Goal: Check status: Check status

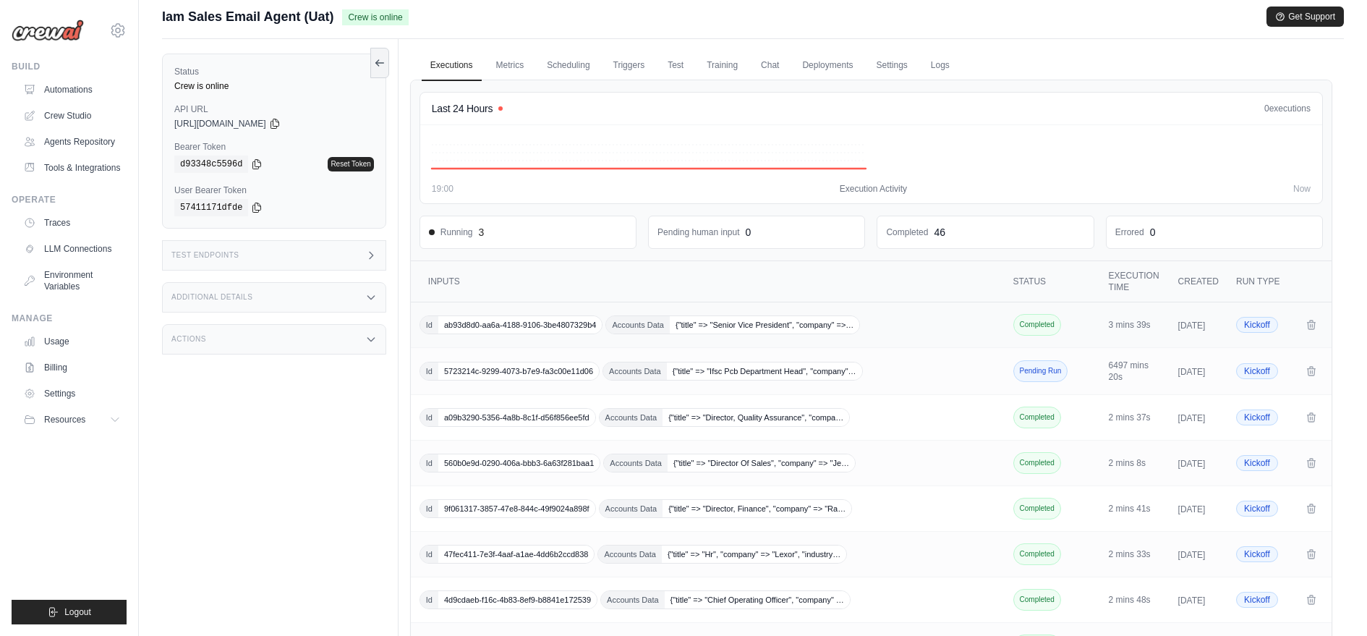
scroll to position [42, 0]
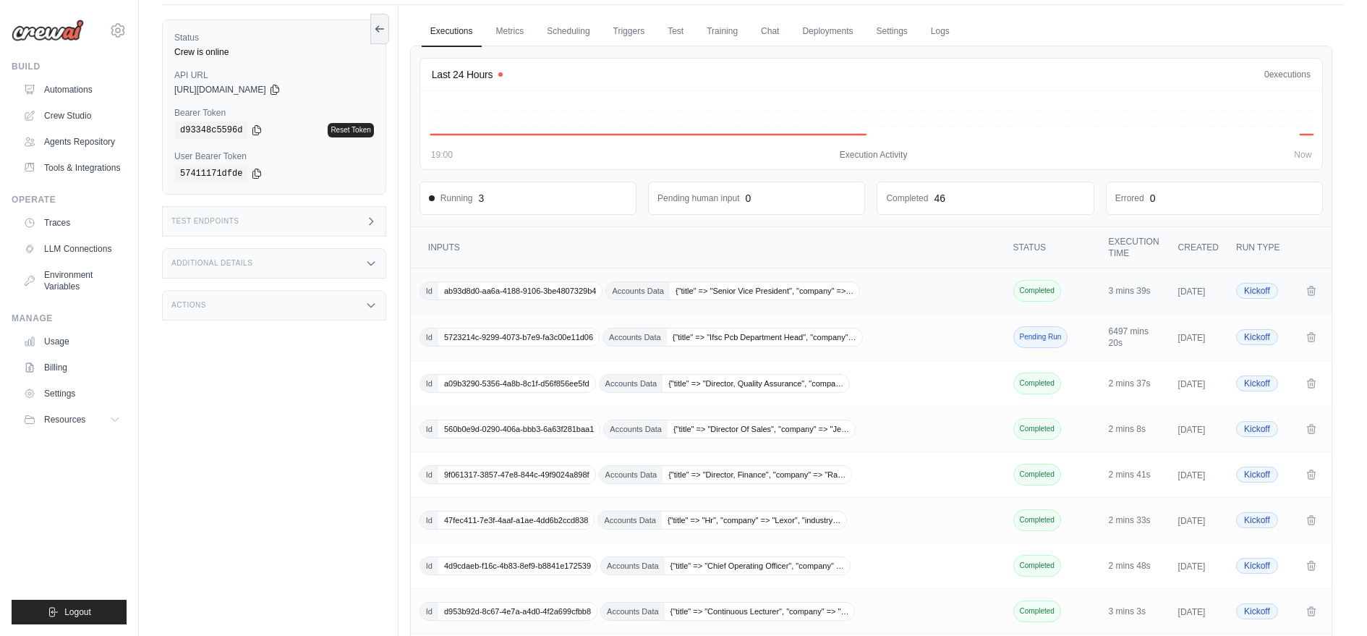
click at [501, 287] on span "ab93d8d0-aa6a-4188-9106-3be4807329b4" at bounding box center [519, 290] width 163 height 17
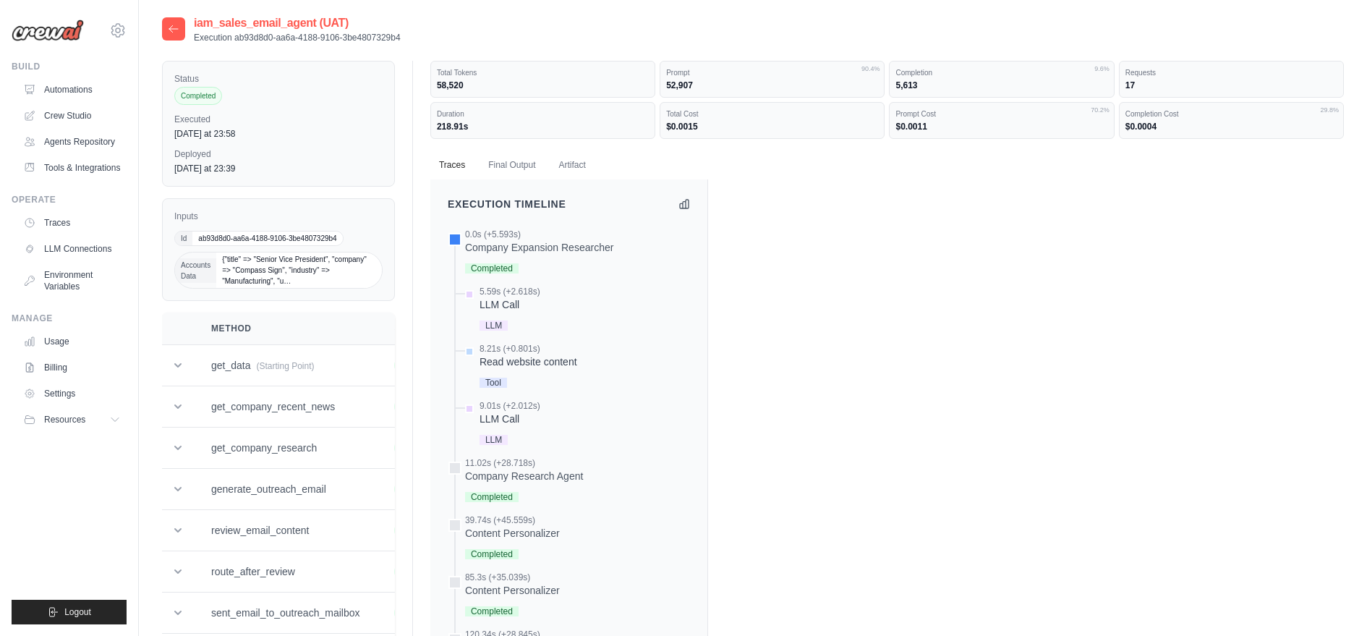
click at [344, 263] on span "{"title" => "Senior Vice President", "company" => "Compass Sign", "industry" =>…" at bounding box center [299, 269] width 166 height 35
click at [332, 359] on td "get_data (Starting Point)" at bounding box center [285, 365] width 183 height 41
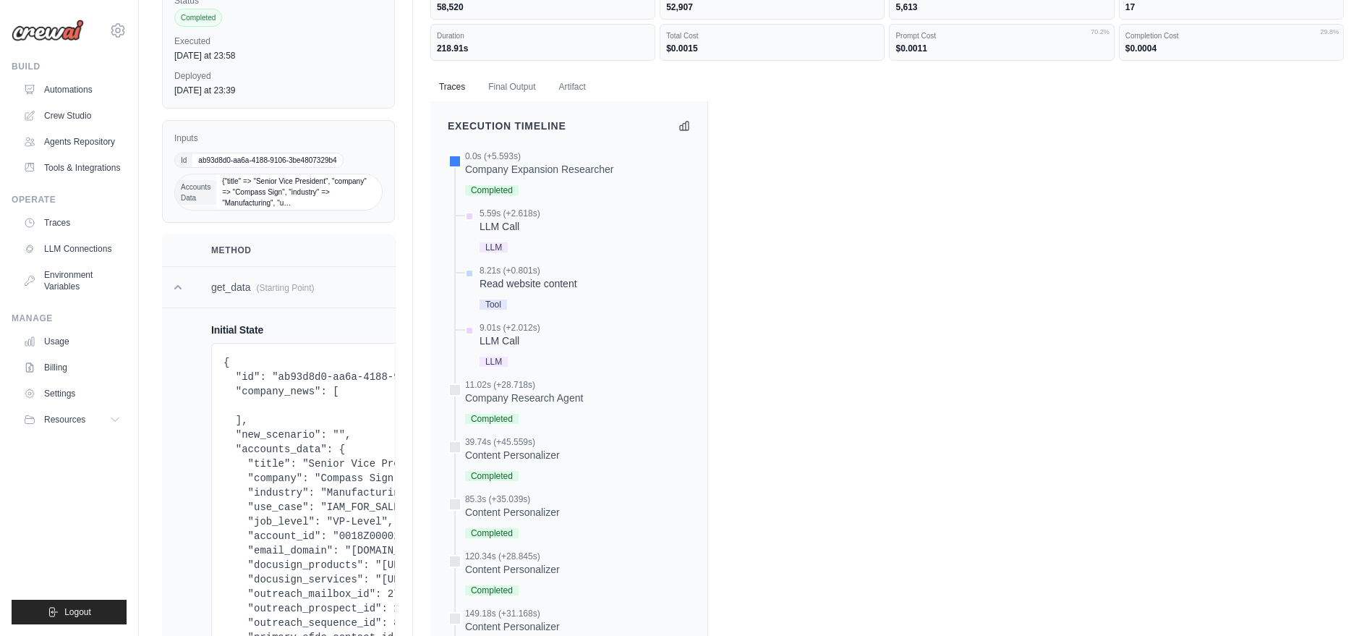
scroll to position [83, 0]
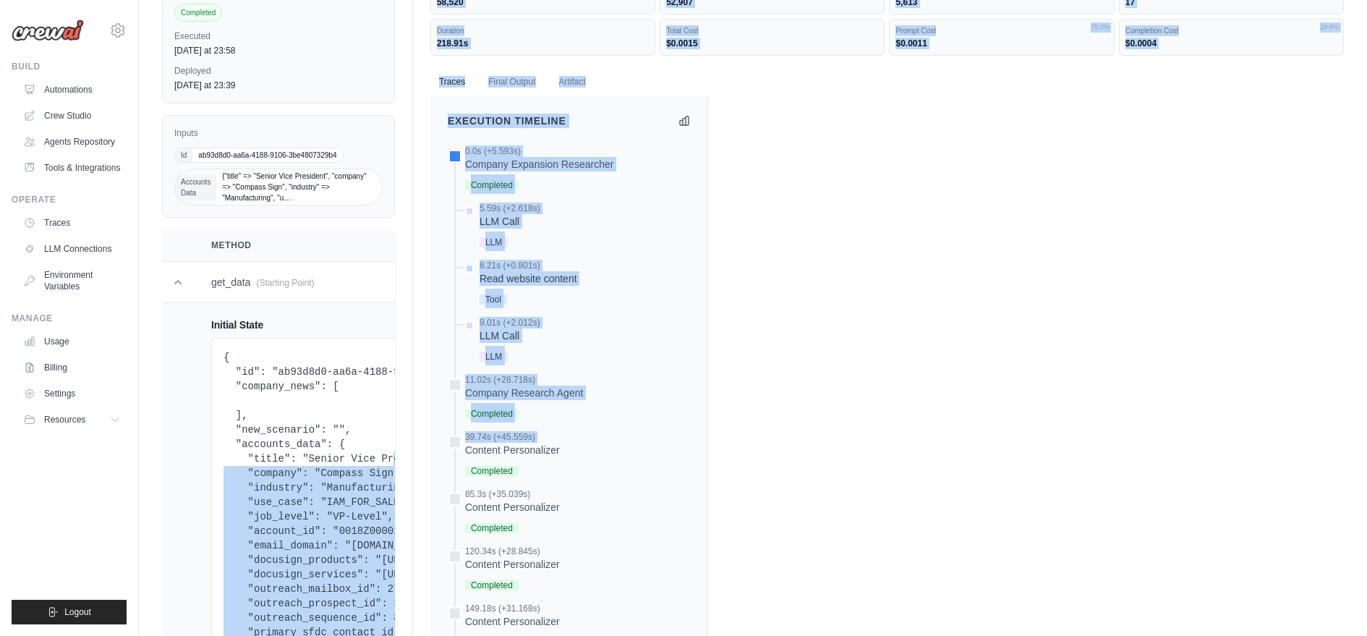
drag, startPoint x: 396, startPoint y: 453, endPoint x: 445, endPoint y: 446, distance: 49.6
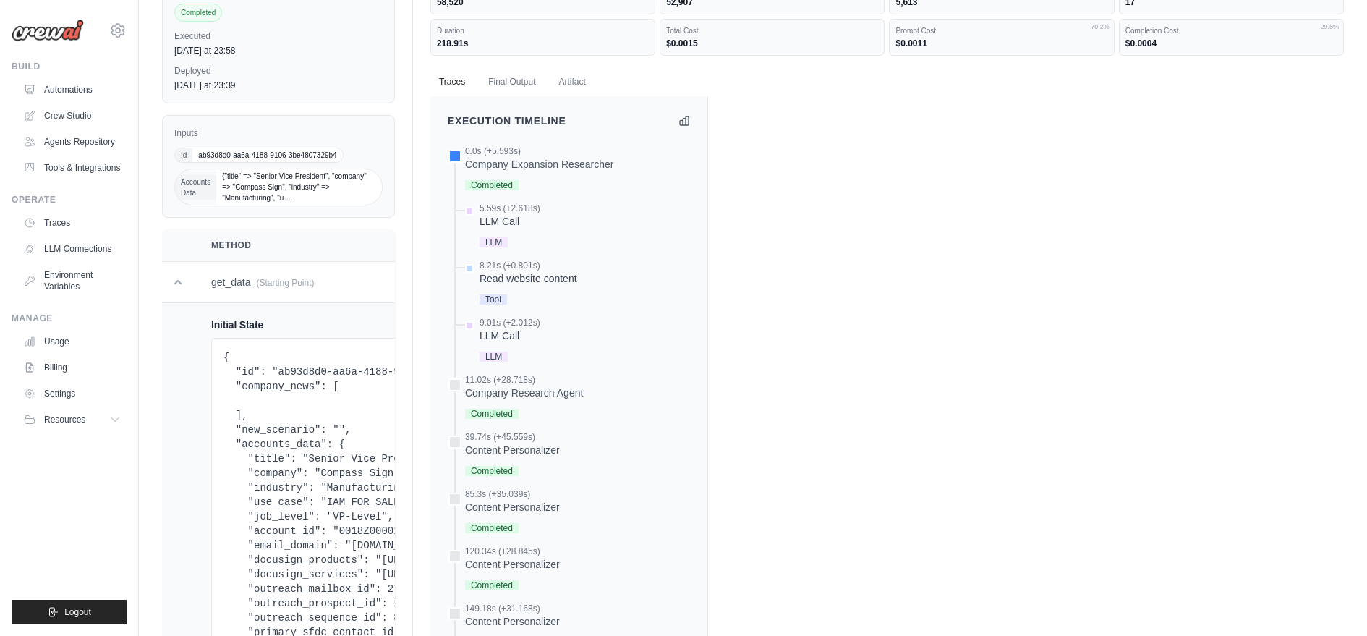
click at [312, 420] on pre "{ "id": "ab93d8d0-aa6a-4188-9106-3be4807329b4", "company_news": [ ], "new_scena…" at bounding box center [411, 559] width 377 height 419
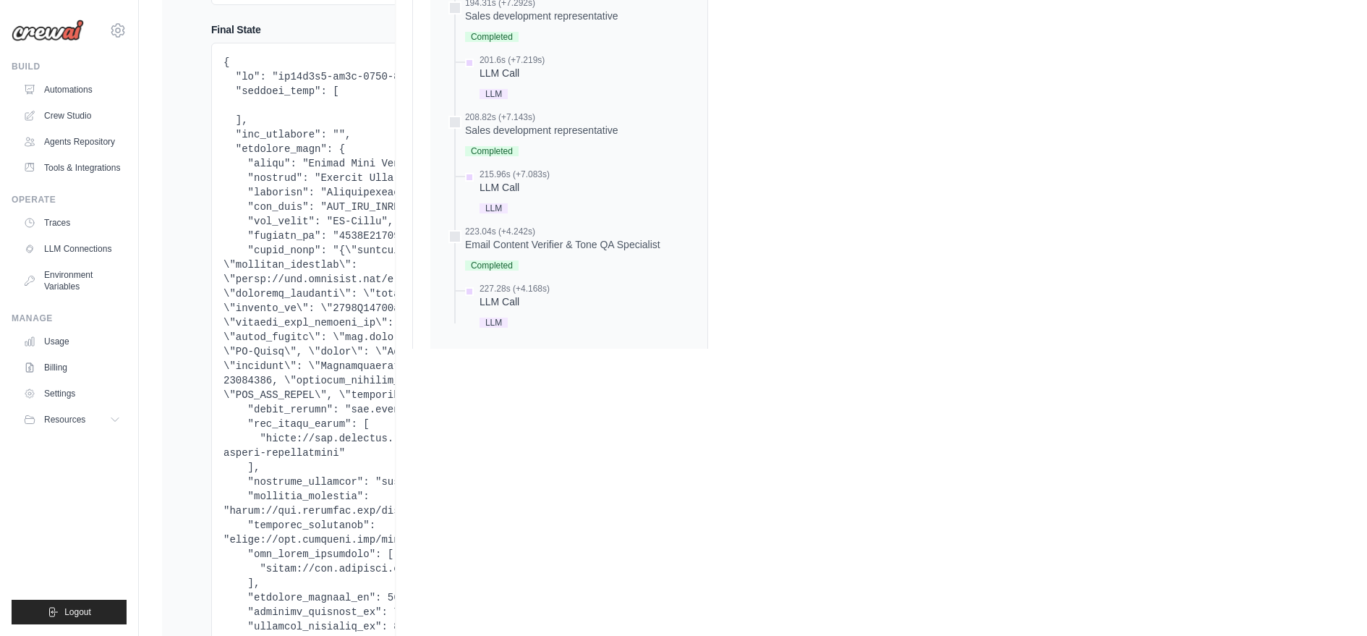
scroll to position [1102, 0]
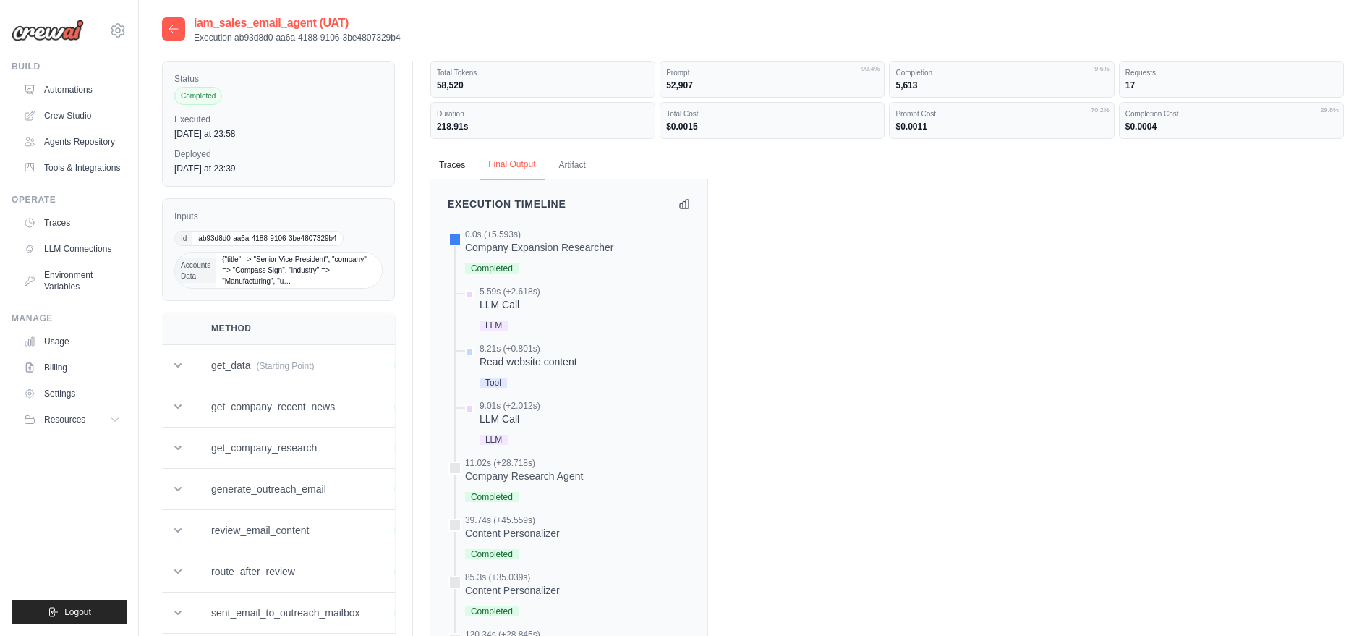
click at [530, 150] on button "Final Output" at bounding box center [511, 165] width 64 height 30
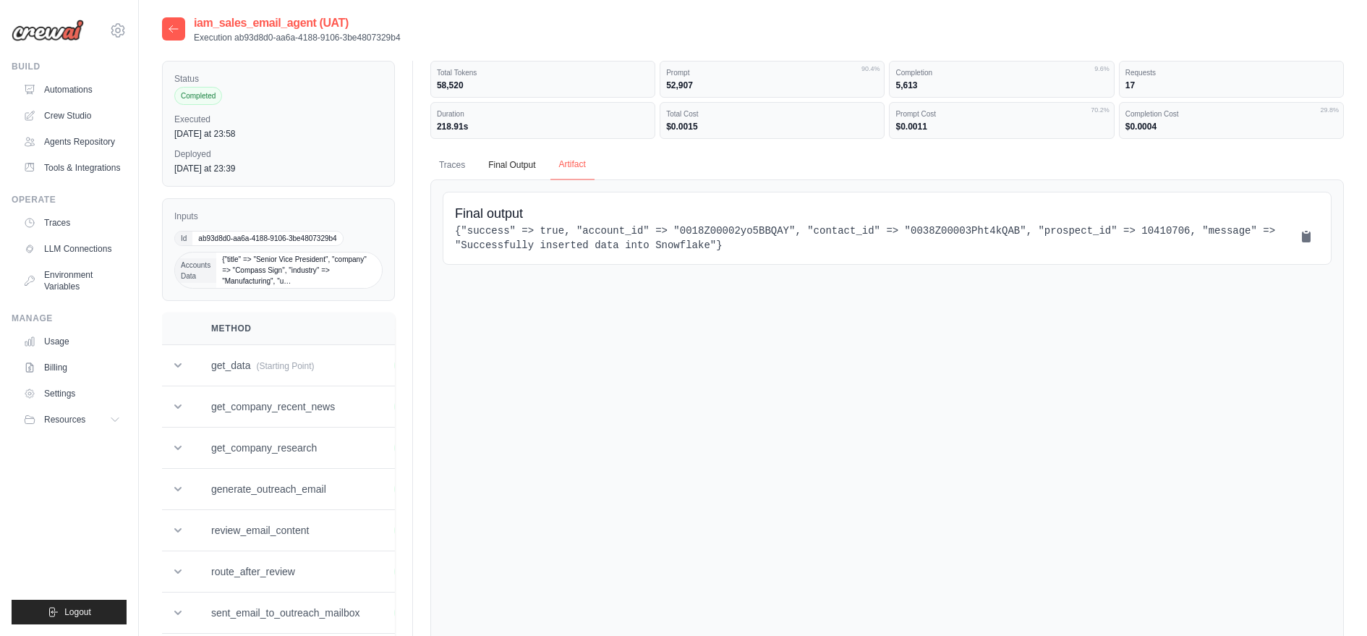
click at [571, 162] on button "Artifact" at bounding box center [572, 165] width 44 height 30
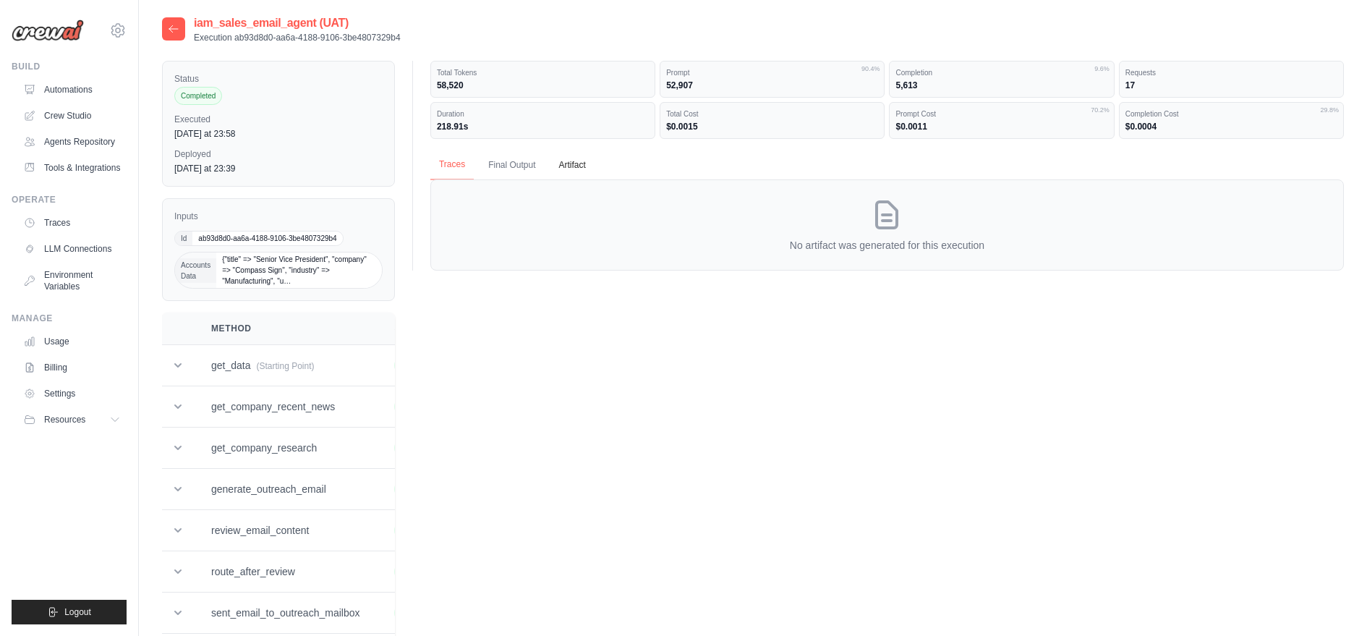
click at [464, 172] on button "Traces" at bounding box center [451, 165] width 43 height 30
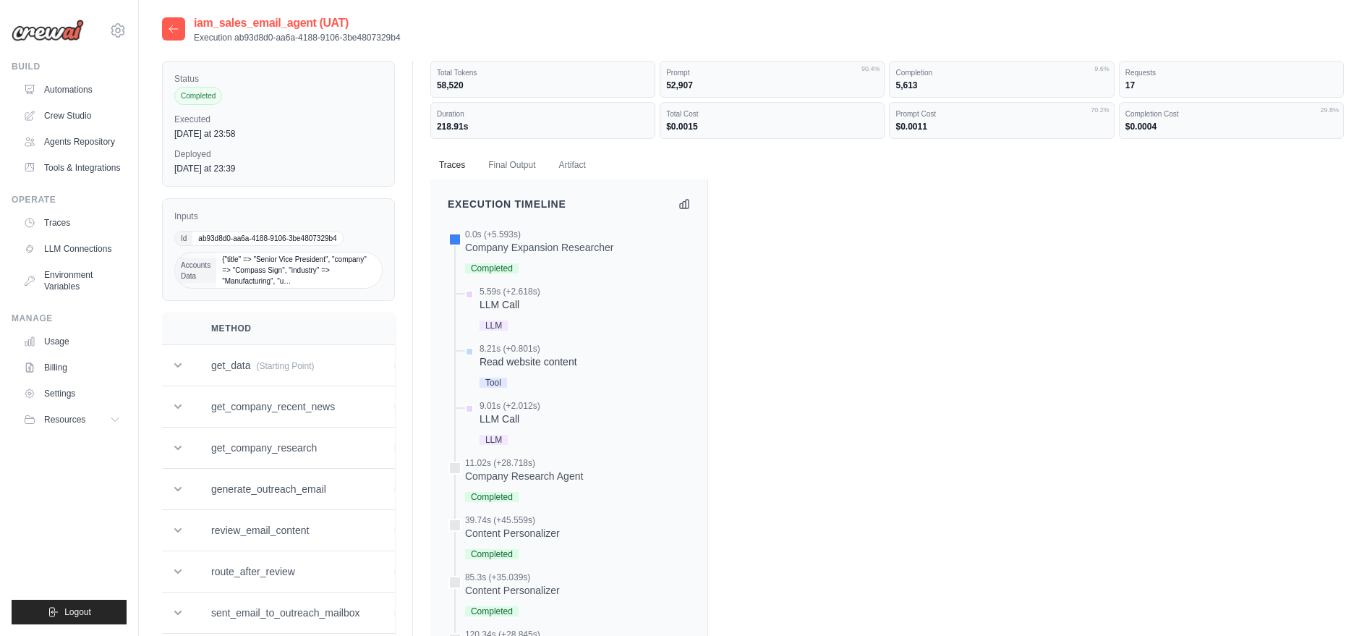
click at [527, 114] on dt "Duration" at bounding box center [543, 113] width 212 height 11
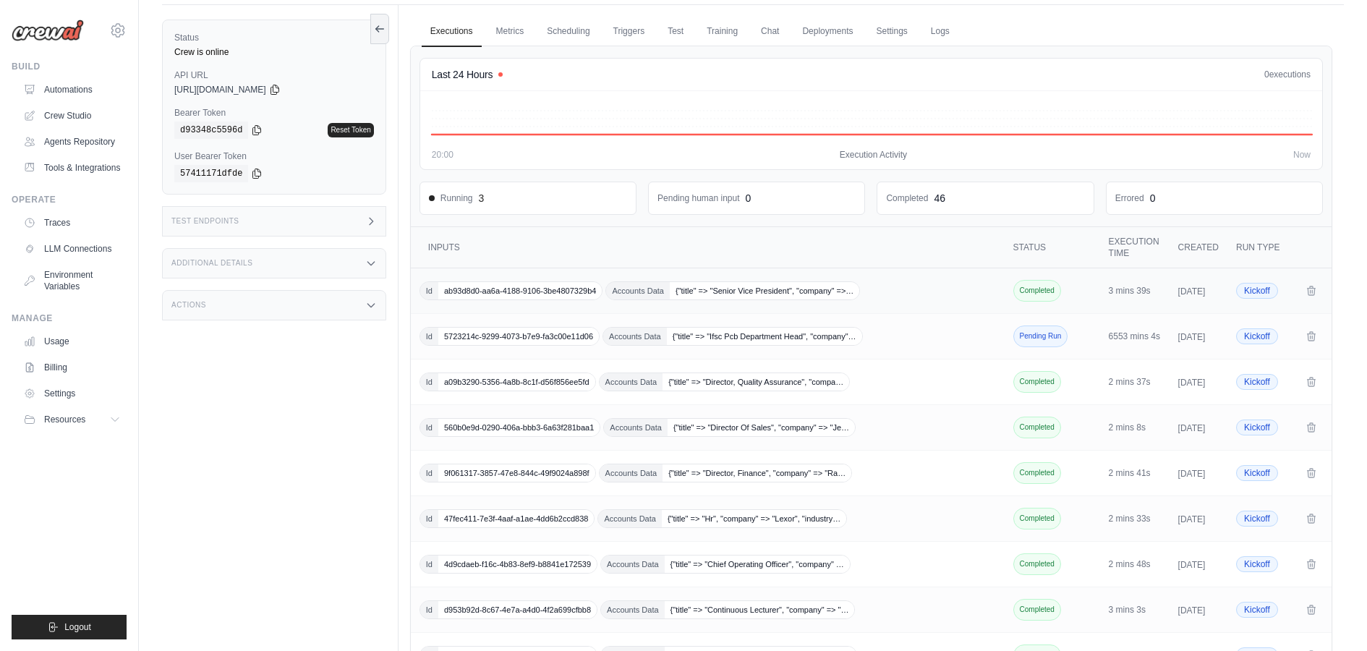
click at [423, 286] on span "Id" at bounding box center [429, 290] width 18 height 17
drag, startPoint x: 944, startPoint y: 288, endPoint x: 874, endPoint y: 291, distance: 70.2
click at [427, 297] on span "Id" at bounding box center [429, 290] width 18 height 17
click at [492, 74] on div "Last 24 Hours" at bounding box center [467, 74] width 71 height 14
click at [479, 73] on h4 "Last 24 Hours" at bounding box center [462, 74] width 61 height 14
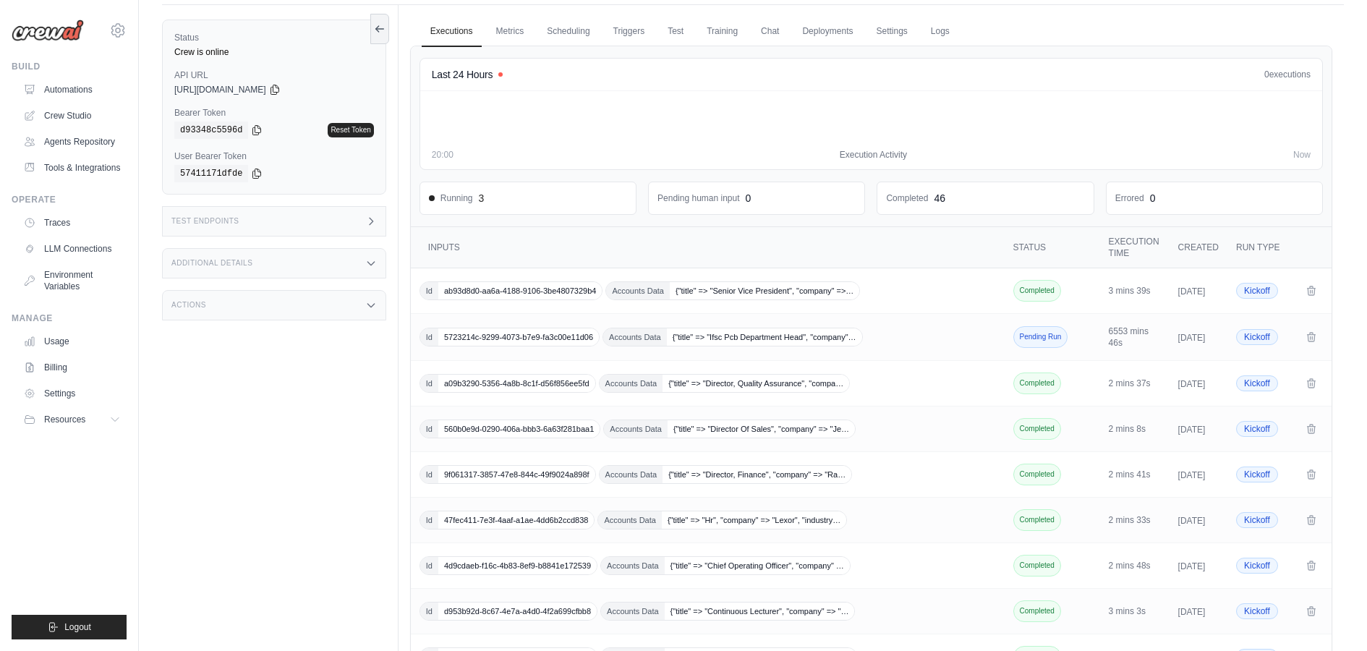
click at [506, 72] on div "Last 24 Hours 0 executions" at bounding box center [871, 74] width 879 height 14
click at [468, 72] on h4 "Last 24 Hours" at bounding box center [462, 74] width 61 height 14
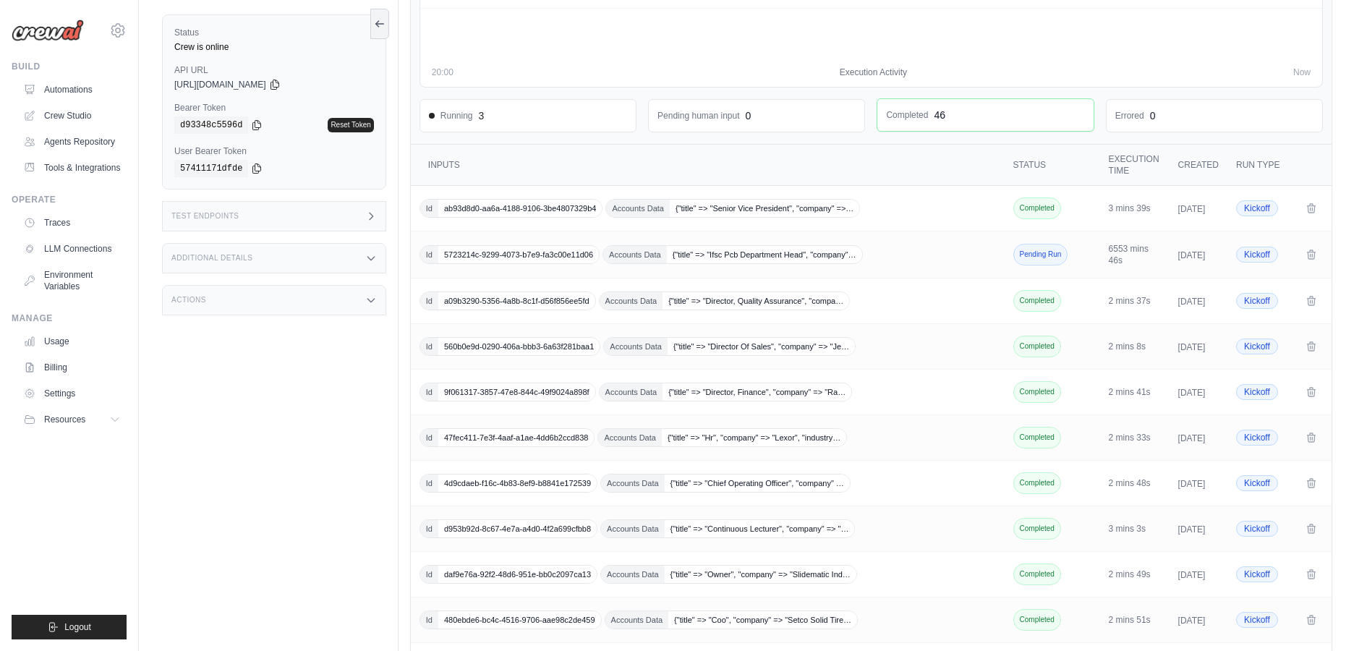
click at [920, 109] on dd "Completed" at bounding box center [907, 115] width 42 height 12
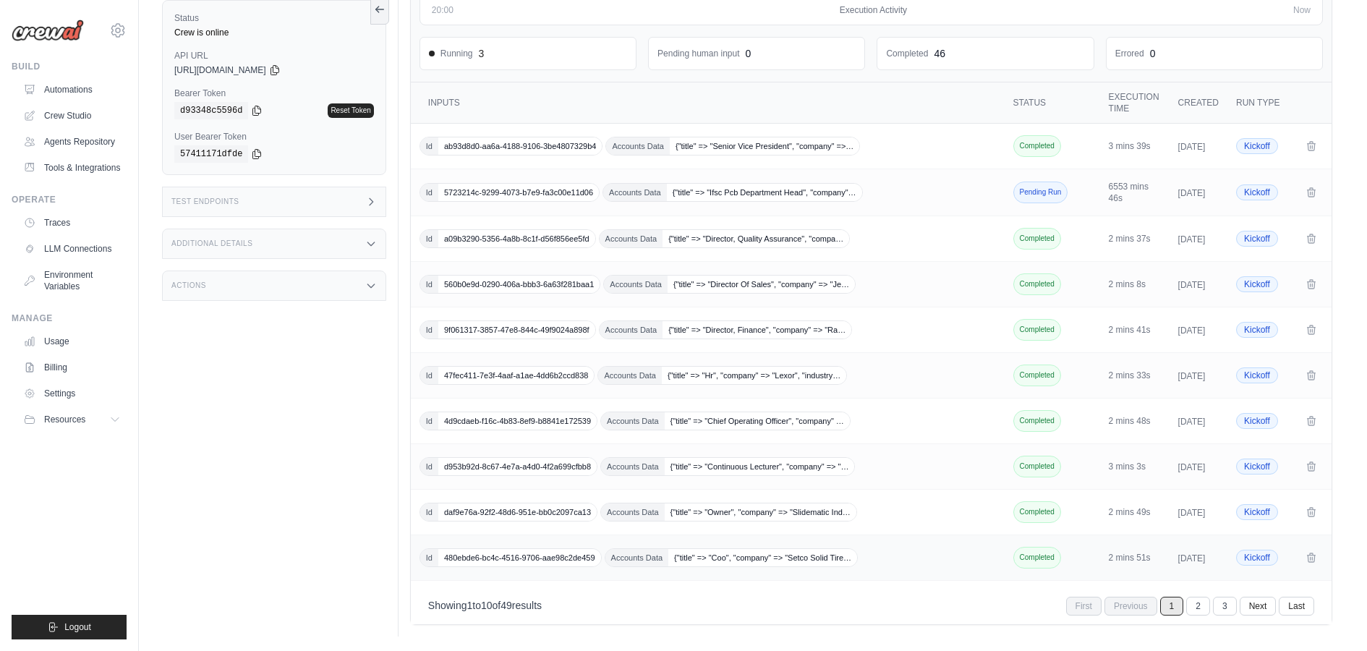
click at [871, 562] on div "Id 480ebde6-bc4c-4516-9706-aae98c2de459 Accounts Data {"title" => "Coo", "compa…" at bounding box center [708, 557] width 579 height 19
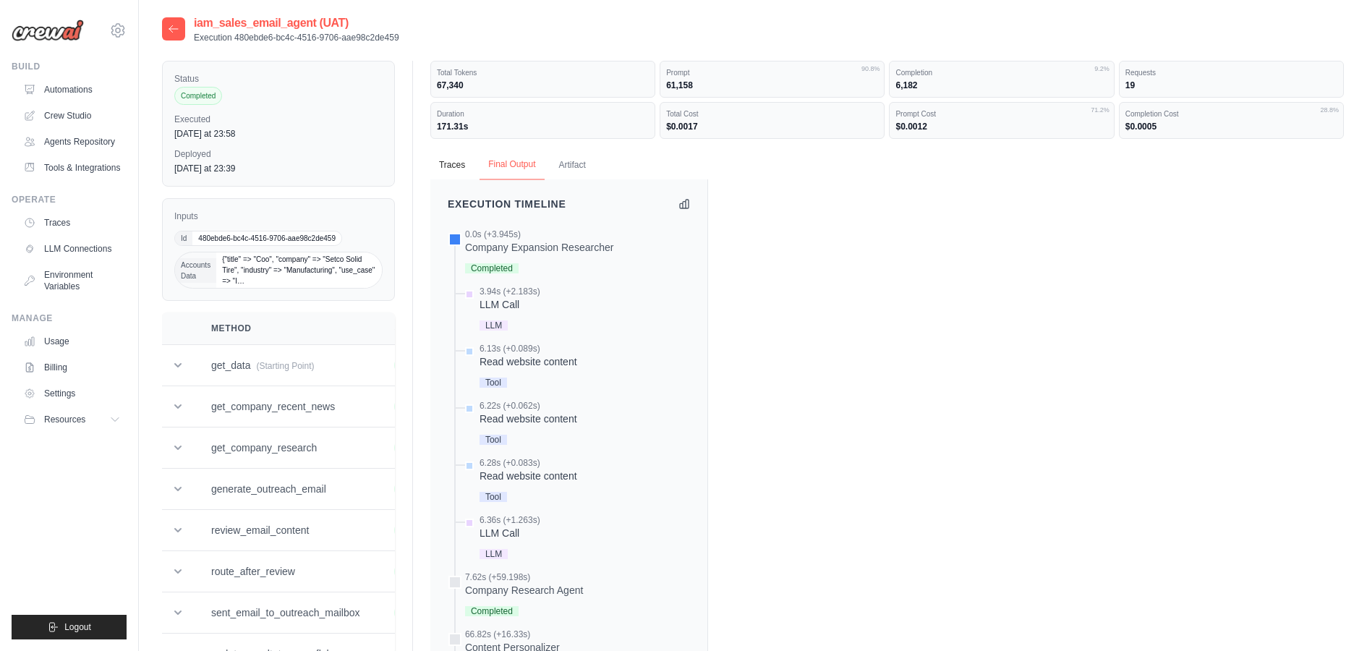
click at [502, 168] on button "Final Output" at bounding box center [511, 165] width 64 height 30
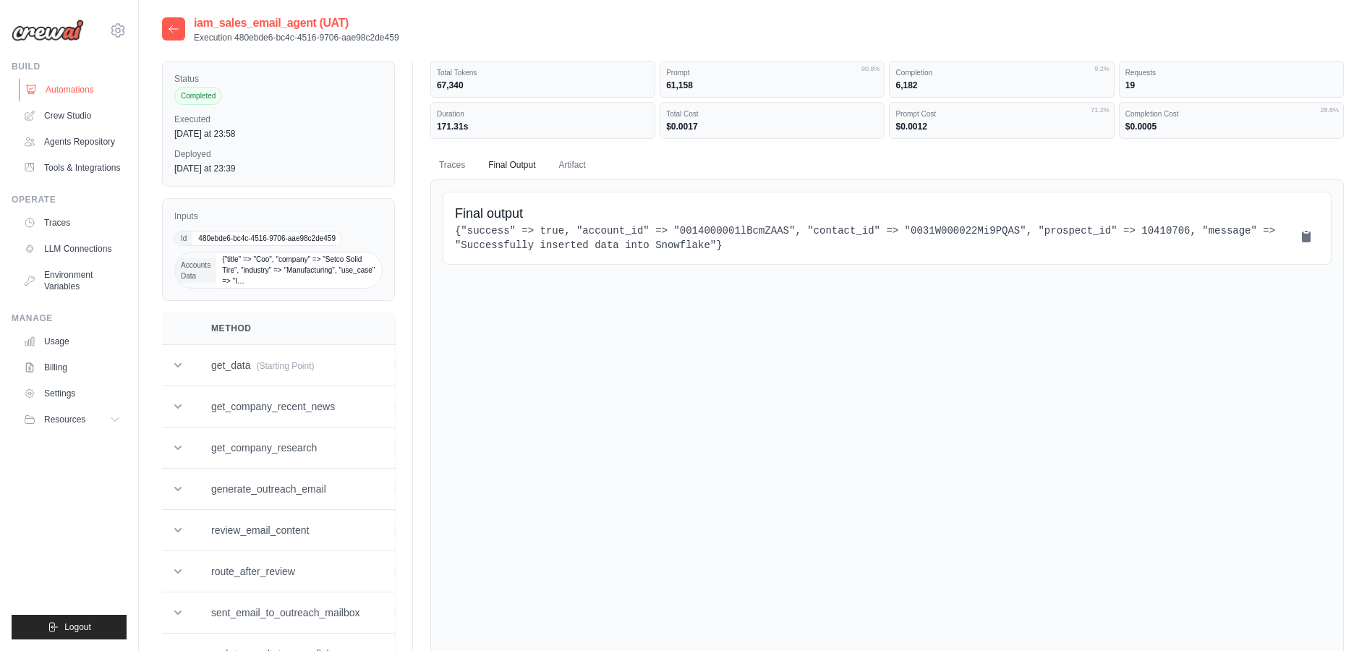
click at [56, 89] on link "Automations" at bounding box center [73, 89] width 109 height 23
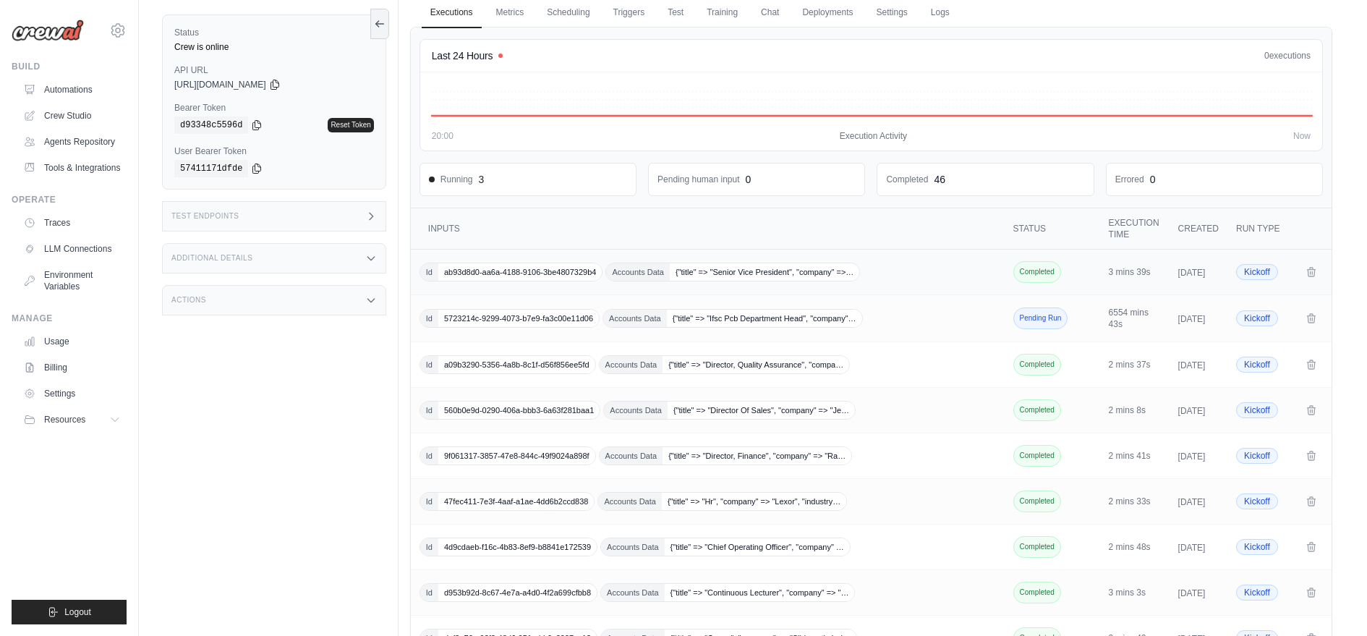
click at [1256, 271] on span "Kickoff" at bounding box center [1257, 272] width 42 height 16
click at [1161, 184] on div "Errored 0" at bounding box center [1214, 179] width 216 height 32
click at [1272, 55] on div "0 executions" at bounding box center [1287, 56] width 46 height 12
